Goal: Information Seeking & Learning: Learn about a topic

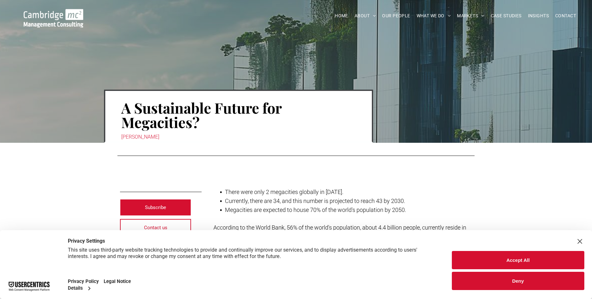
click at [582, 241] on div "Close Layer" at bounding box center [580, 241] width 9 height 9
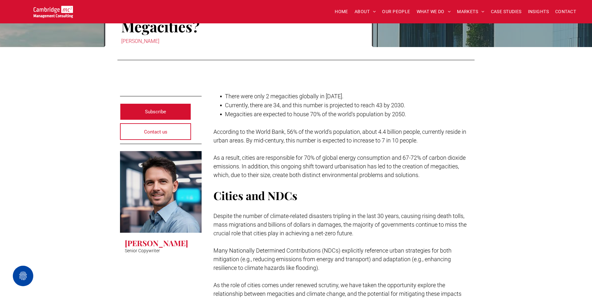
scroll to position [87, 0]
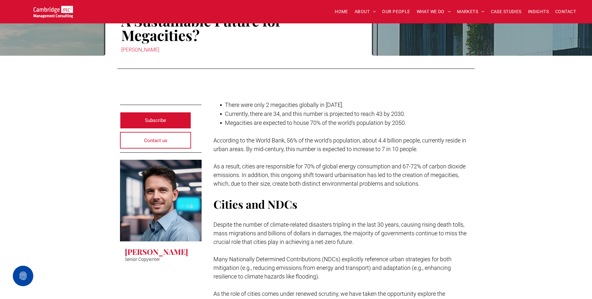
click at [290, 102] on span "There were only 2 megacities globally in [DATE]." at bounding box center [284, 105] width 118 height 7
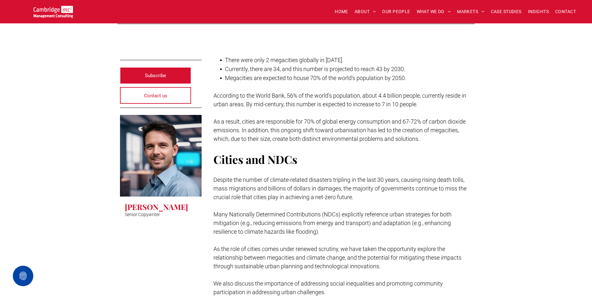
scroll to position [132, 0]
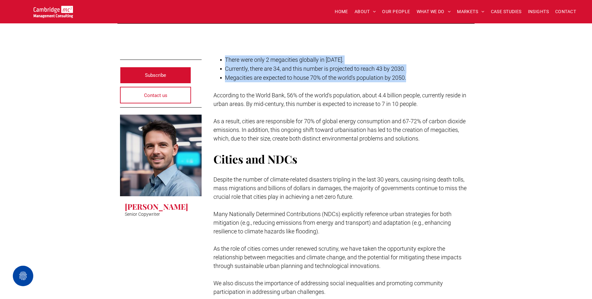
drag, startPoint x: 225, startPoint y: 61, endPoint x: 417, endPoint y: 81, distance: 193.2
click at [417, 81] on ul "There were only 2 megacities globally in [DATE]. Currently, there are 34, and t…" at bounding box center [343, 68] width 259 height 27
copy ul "There were only 2 megacities globally in [DATE]. Currently, there are 34, and t…"
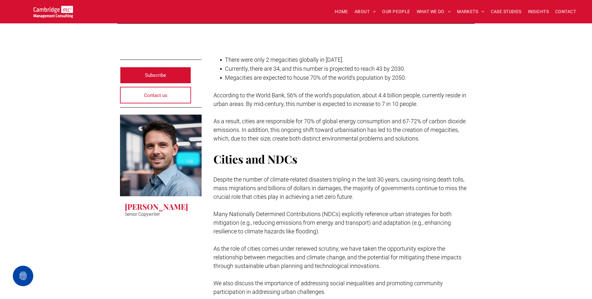
click at [271, 103] on span "According to the World Bank, 56% of the world's population, about 4.4 billion p…" at bounding box center [340, 99] width 253 height 15
drag, startPoint x: 301, startPoint y: 163, endPoint x: 225, endPoint y: 197, distance: 82.8
click at [225, 197] on span "Despite the number of climate-related disasters tripling in the last 30 years, …" at bounding box center [340, 188] width 253 height 24
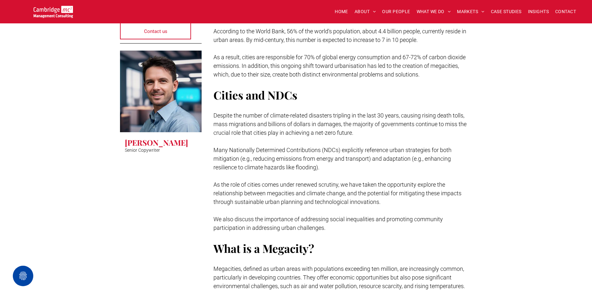
scroll to position [197, 0]
click at [266, 140] on p at bounding box center [343, 141] width 259 height 9
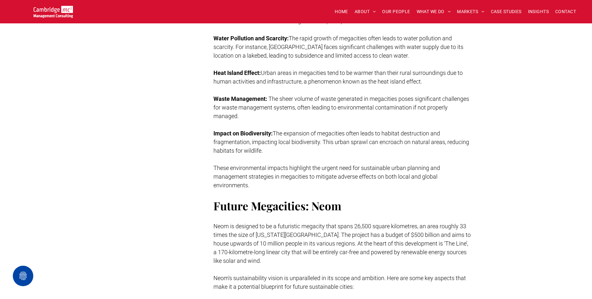
scroll to position [1437, 0]
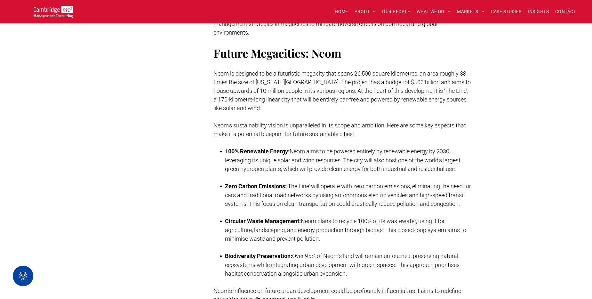
click at [253, 133] on span "Neom's sustainability vision is unparalleled in its scope and ambition. Here ar…" at bounding box center [340, 129] width 253 height 15
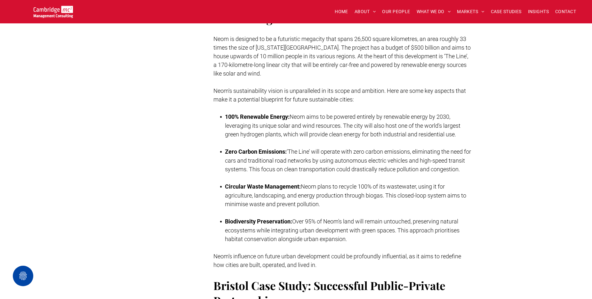
click at [292, 200] on span "Neom plans to recycle 100% of its wastewater, using it for agriculture, landsca…" at bounding box center [345, 195] width 241 height 24
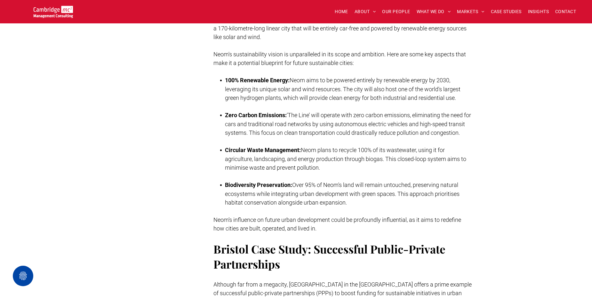
scroll to position [1634, 0]
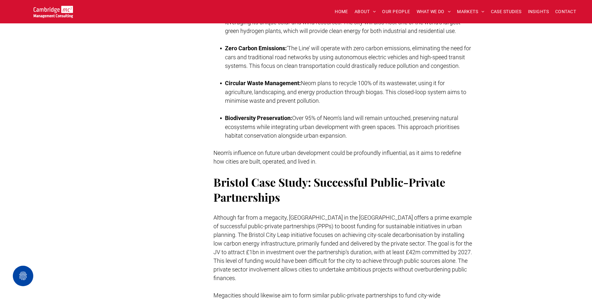
click at [339, 105] on li "Circular Waste Management: Neom plans to recycle 100% of its wastewater, using …" at bounding box center [349, 96] width 248 height 35
